Goal: Task Accomplishment & Management: Use online tool/utility

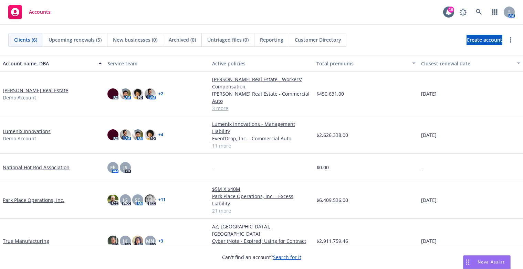
click at [37, 197] on link "Park Place Operations, Inc." at bounding box center [34, 200] width 62 height 7
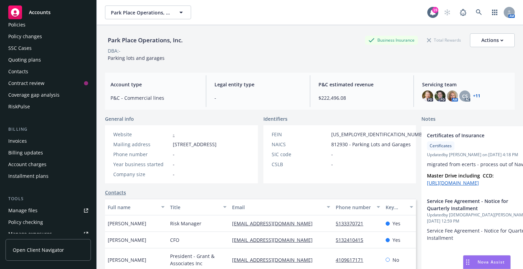
scroll to position [69, 0]
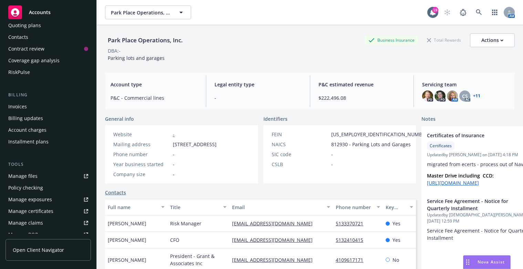
click at [41, 185] on div "Policy checking" at bounding box center [25, 188] width 35 height 11
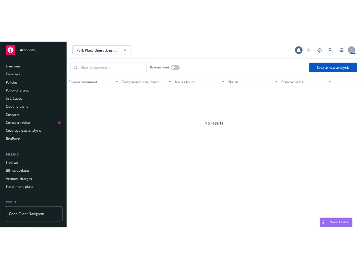
scroll to position [111, 0]
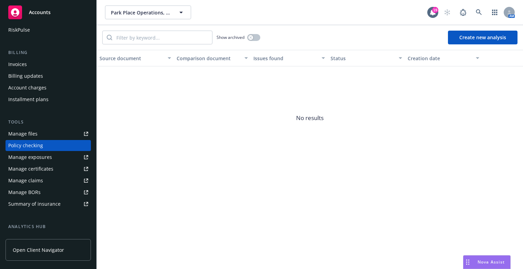
click at [487, 35] on button "Create new analysis" at bounding box center [483, 38] width 70 height 14
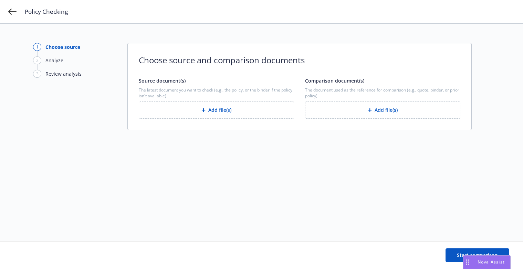
click at [375, 111] on button "Add file(s)" at bounding box center [382, 110] width 155 height 17
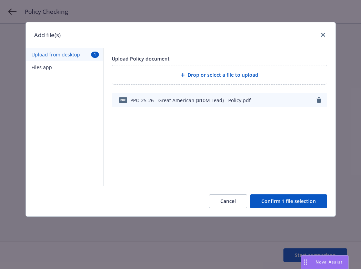
click at [275, 203] on button "Confirm 1 file selection" at bounding box center [288, 202] width 77 height 14
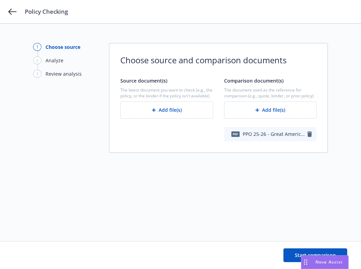
click at [179, 116] on button "Add file(s)" at bounding box center [166, 110] width 93 height 17
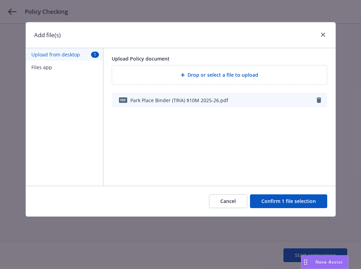
click at [278, 206] on button "Confirm 1 file selection" at bounding box center [288, 202] width 77 height 14
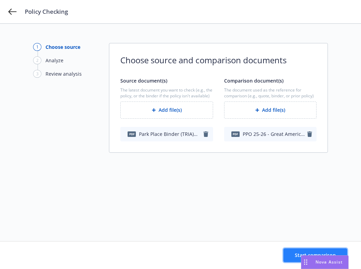
click at [292, 251] on button "Start comparison" at bounding box center [315, 256] width 64 height 14
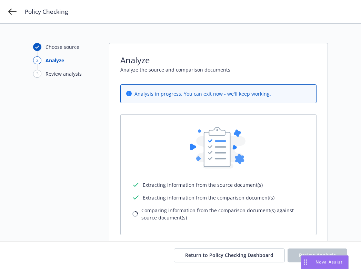
click at [93, 138] on div "Choose source 2 Analyze 3 Review analysis" at bounding box center [71, 145] width 76 height 204
click at [204, 258] on span "Return to Policy Checking Dashboard" at bounding box center [229, 255] width 88 height 7
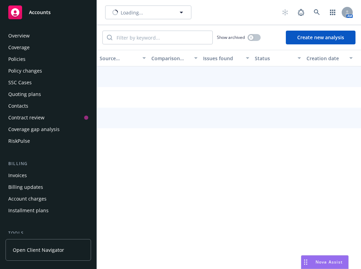
scroll to position [111, 0]
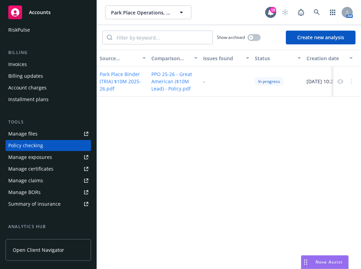
drag, startPoint x: 175, startPoint y: 204, endPoint x: 183, endPoint y: 191, distance: 15.4
click at [175, 204] on div "Source document Comparison document Issues found Status Creation date Park Plac…" at bounding box center [229, 159] width 264 height 219
click at [324, 40] on button "Create new analysis" at bounding box center [321, 38] width 70 height 14
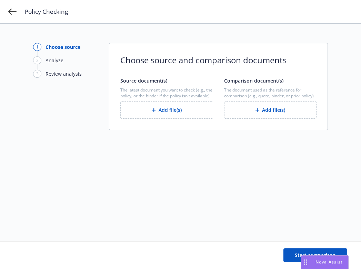
click at [242, 109] on button "Add file(s)" at bounding box center [270, 110] width 93 height 17
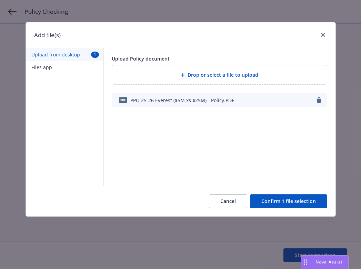
click at [276, 203] on button "Confirm 1 file selection" at bounding box center [288, 202] width 77 height 14
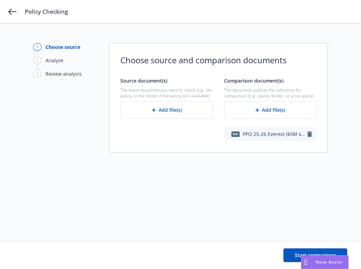
click at [159, 116] on button "Add file(s)" at bounding box center [166, 110] width 93 height 17
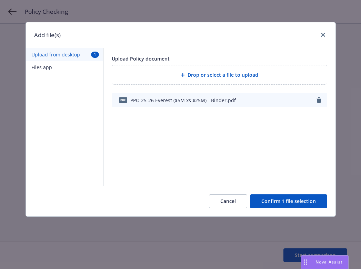
click at [281, 200] on button "Confirm 1 file selection" at bounding box center [288, 202] width 77 height 14
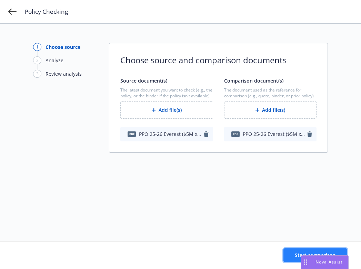
click at [288, 257] on button "Start comparison" at bounding box center [315, 256] width 64 height 14
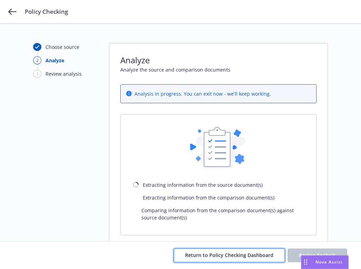
click at [266, 255] on span "Return to Policy Checking Dashboard" at bounding box center [229, 255] width 88 height 7
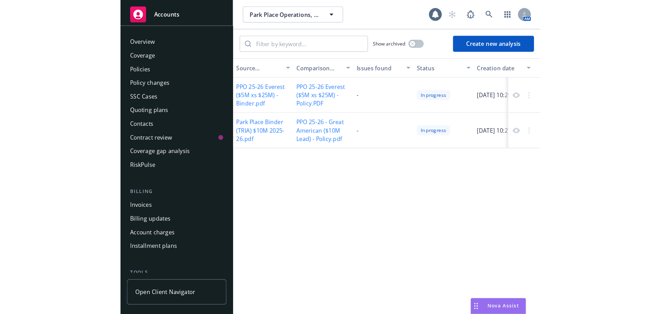
scroll to position [111, 0]
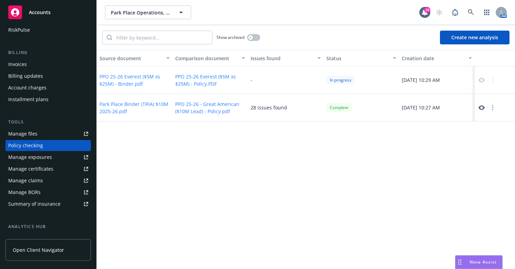
click at [481, 107] on icon at bounding box center [482, 108] width 6 height 6
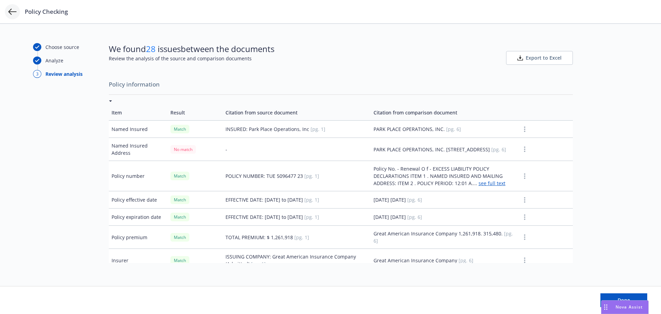
click at [10, 10] on icon at bounding box center [12, 12] width 8 height 8
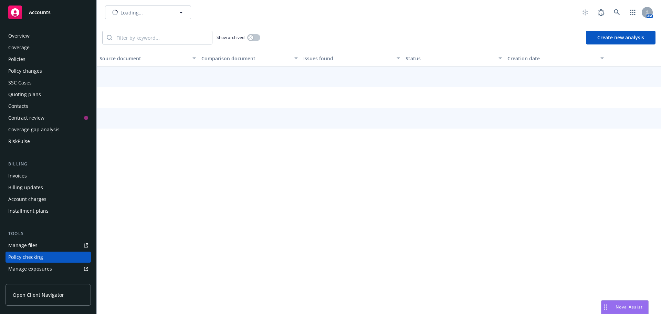
scroll to position [89, 0]
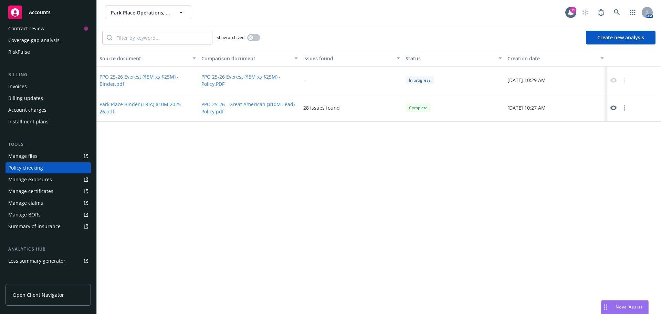
click at [166, 147] on div "Source document Comparison document Issues found Status Creation date PPO 25-26…" at bounding box center [379, 182] width 564 height 264
